Goal: Obtain resource: Obtain resource

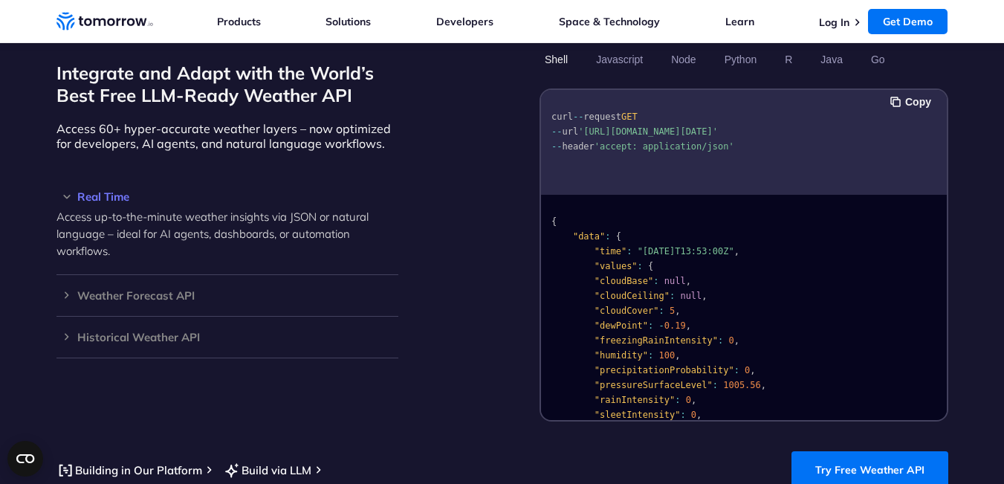
scroll to position [1289, 0]
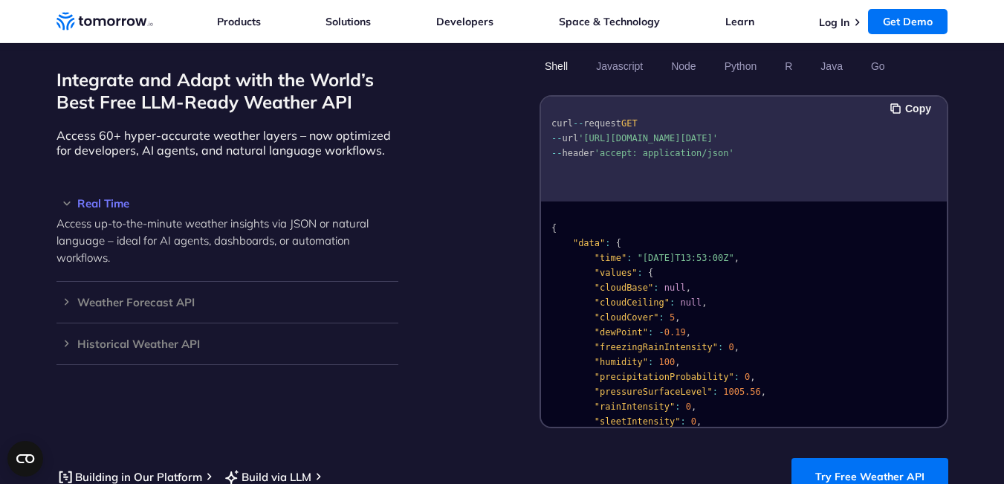
drag, startPoint x: 587, startPoint y: 120, endPoint x: 691, endPoint y: 135, distance: 105.1
click at [691, 135] on span "'[URL][DOMAIN_NAME][DATE]'" at bounding box center [648, 138] width 140 height 10
click at [665, 126] on pre "curl -- request GET -- url '[URL][DOMAIN_NAME][DATE]' -- header 'accept: applic…" at bounding box center [744, 135] width 406 height 68
click at [650, 137] on span "'[URL][DOMAIN_NAME][DATE]'" at bounding box center [648, 138] width 140 height 10
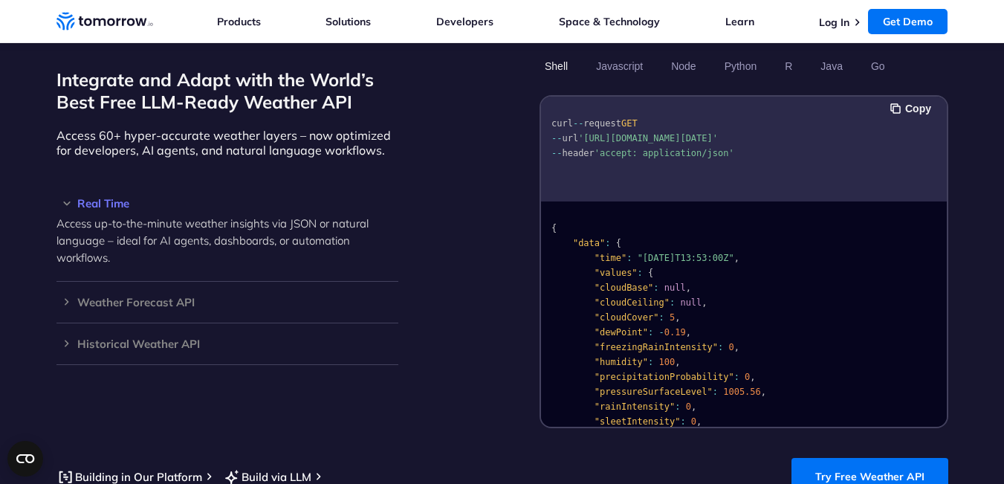
drag, startPoint x: 589, startPoint y: 120, endPoint x: 693, endPoint y: 132, distance: 105.6
click at [693, 133] on span "'[URL][DOMAIN_NAME][DATE]'" at bounding box center [648, 138] width 140 height 10
copy span "[URL][DOMAIN_NAME][DATE]"
